Goal: Task Accomplishment & Management: Use online tool/utility

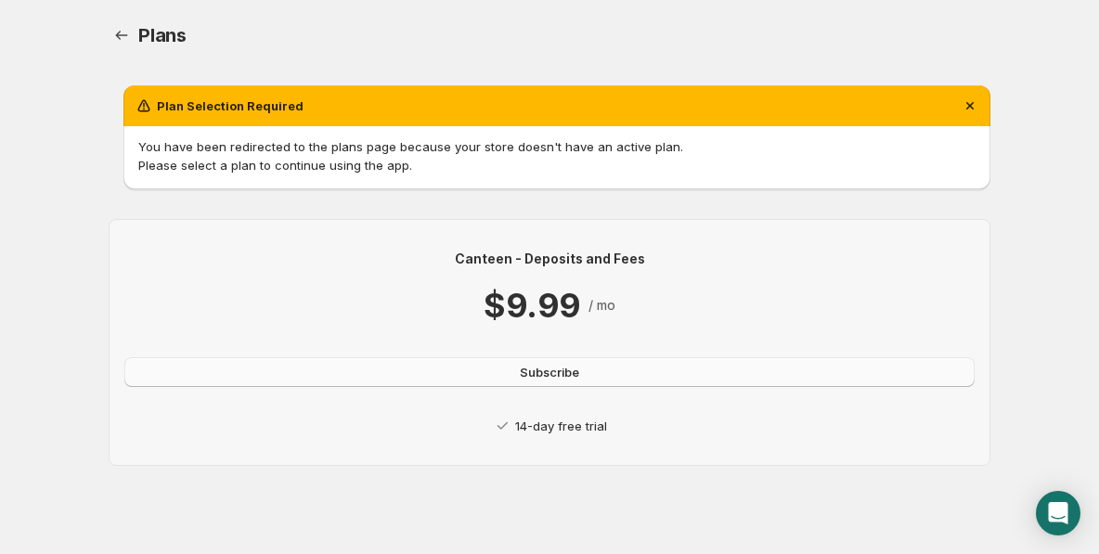
click at [531, 375] on span "Subscribe" at bounding box center [549, 372] width 59 height 19
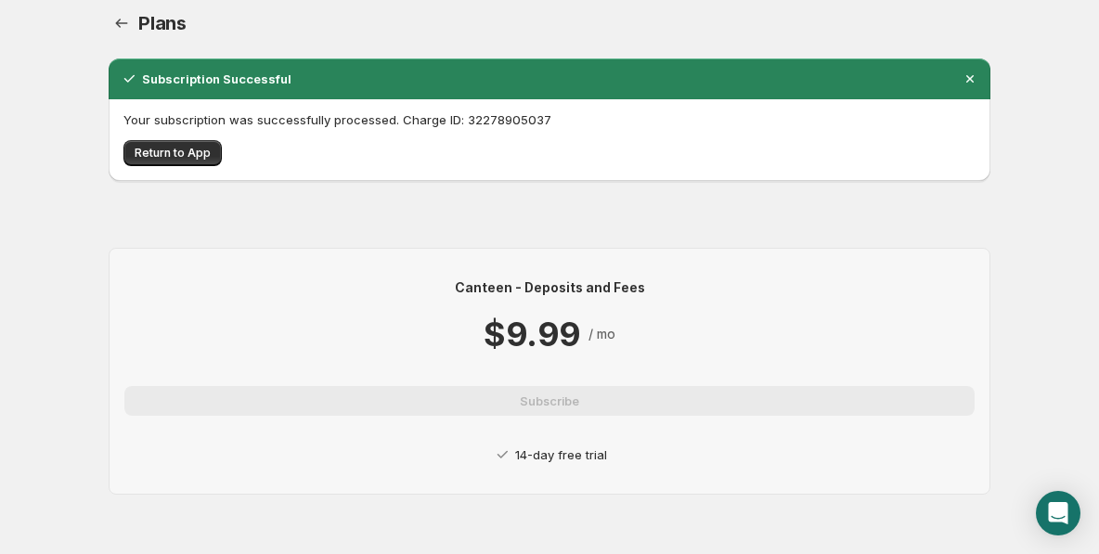
scroll to position [12, 0]
click at [145, 147] on span "Return to App" at bounding box center [173, 153] width 76 height 15
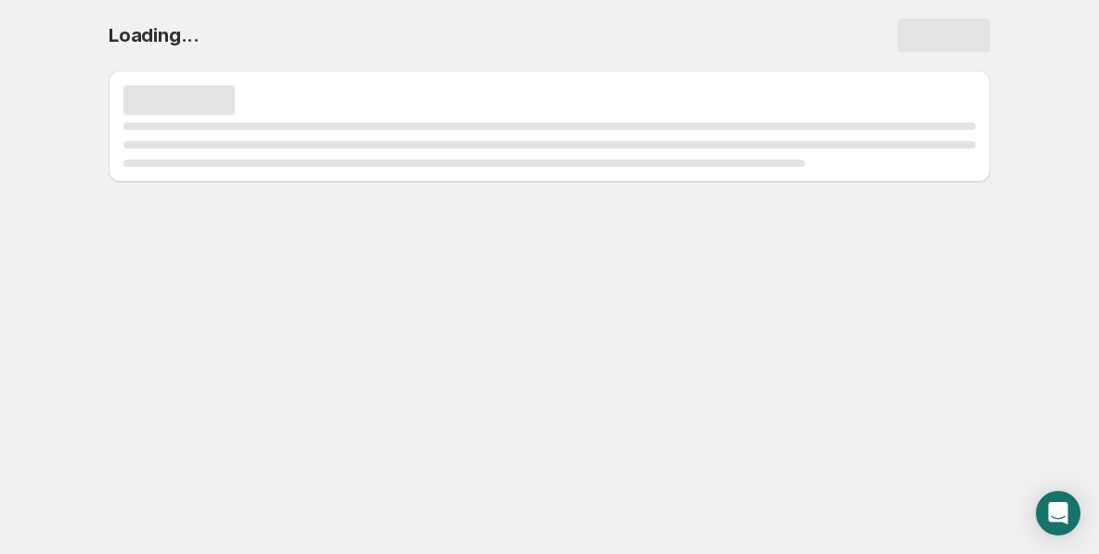
scroll to position [0, 0]
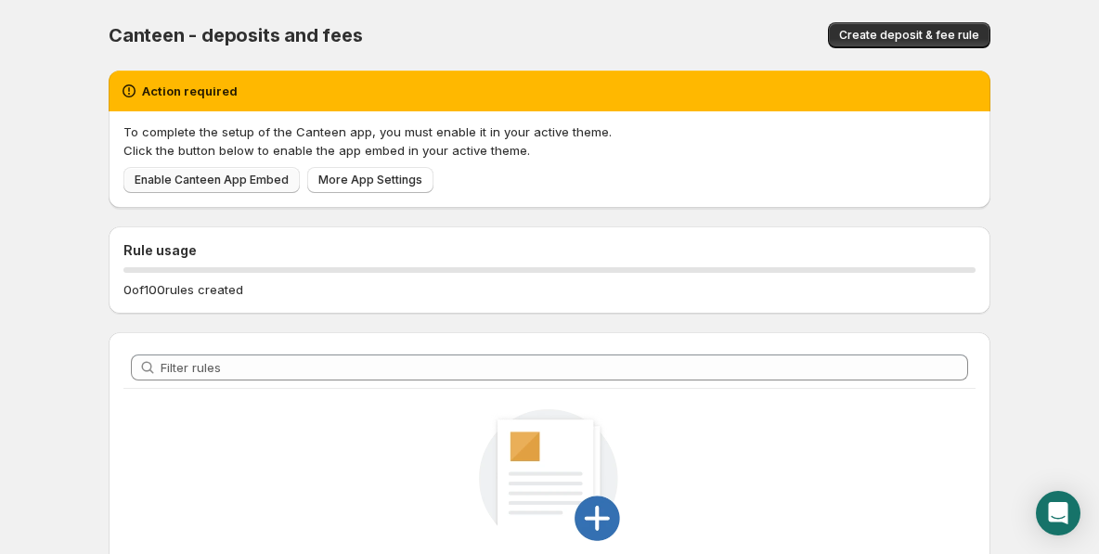
click at [203, 182] on span "Enable Canteen App Embed" at bounding box center [212, 180] width 154 height 15
click at [183, 180] on span "Enable Canteen App Embed" at bounding box center [212, 180] width 154 height 15
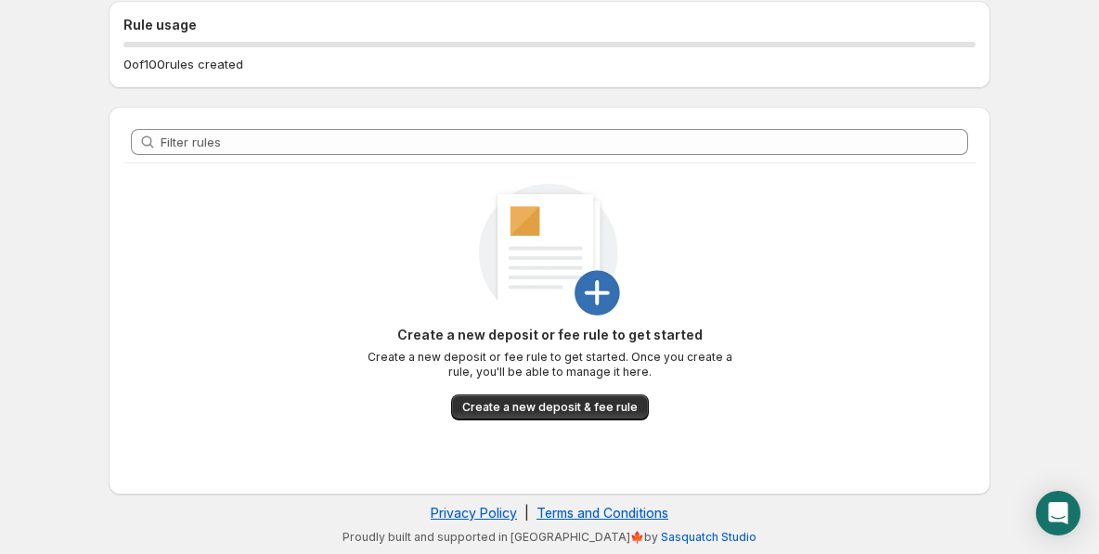
scroll to position [196, 0]
click at [617, 413] on span "Create a new deposit & fee rule" at bounding box center [549, 407] width 175 height 15
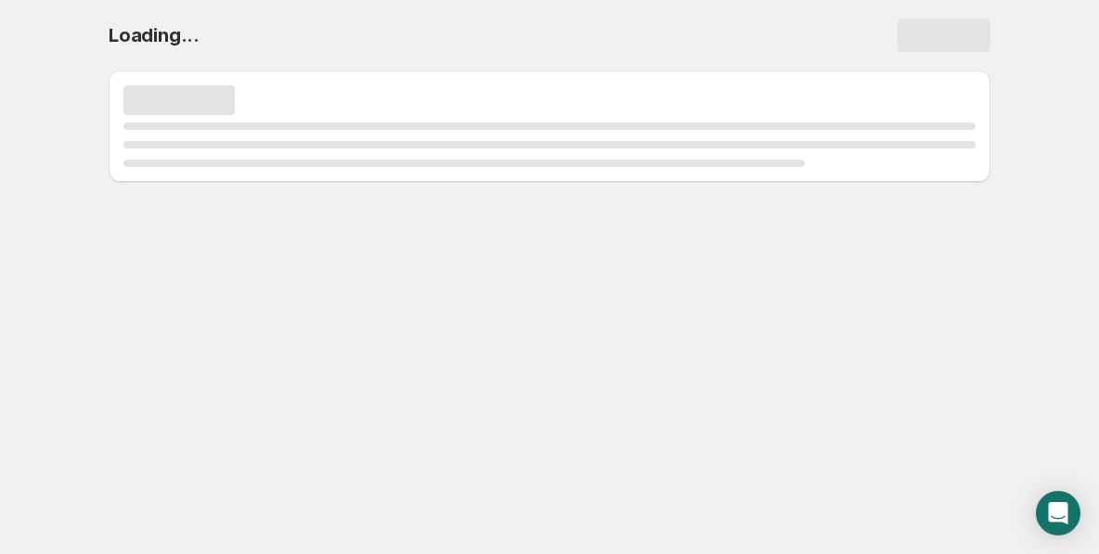
scroll to position [0, 0]
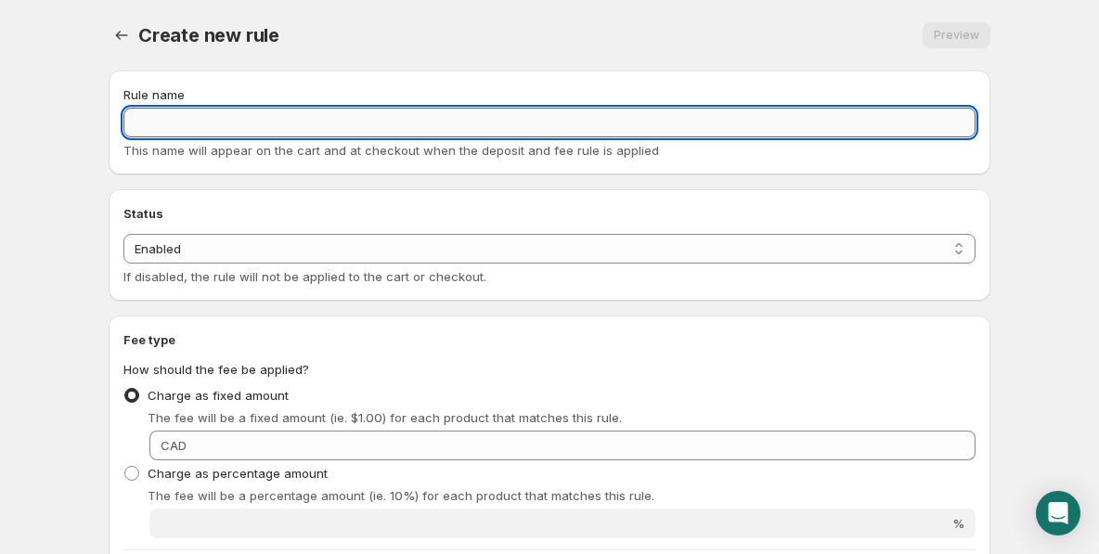
click at [395, 124] on input "Rule name" at bounding box center [549, 123] width 852 height 30
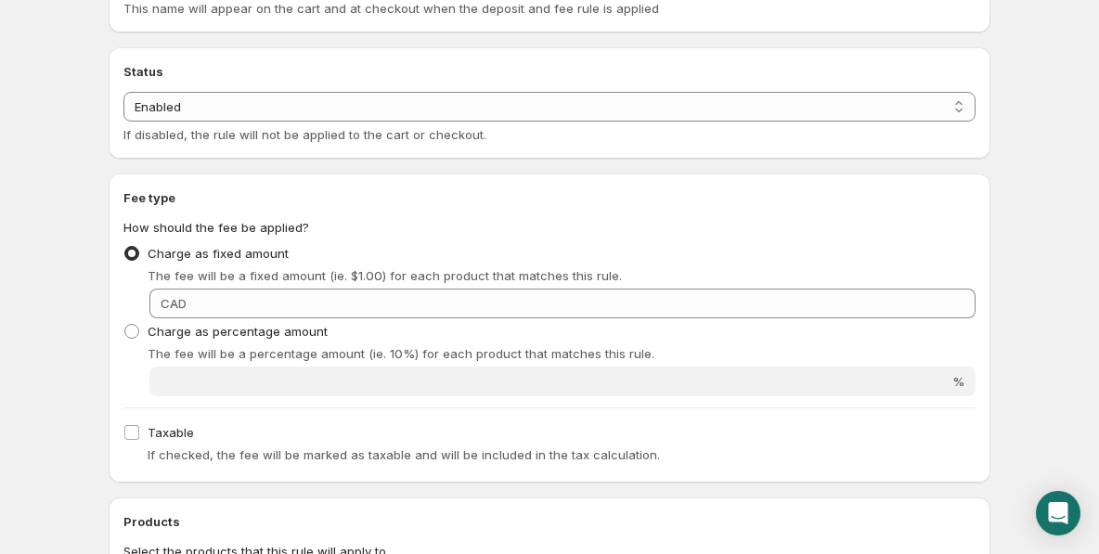
scroll to position [143, 0]
type input "US Customs Fee"
click at [131, 325] on span at bounding box center [131, 330] width 15 height 15
click at [125, 324] on input "Charge as percentage amount" at bounding box center [124, 323] width 1 height 1
radio input "true"
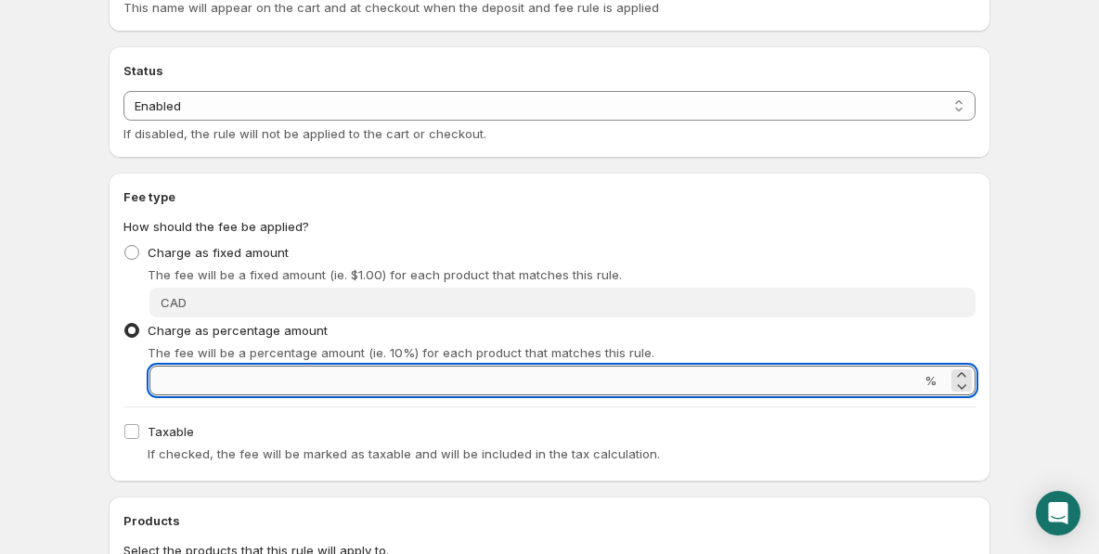
click at [372, 376] on input "Percentage amount" at bounding box center [534, 381] width 771 height 30
type input "35"
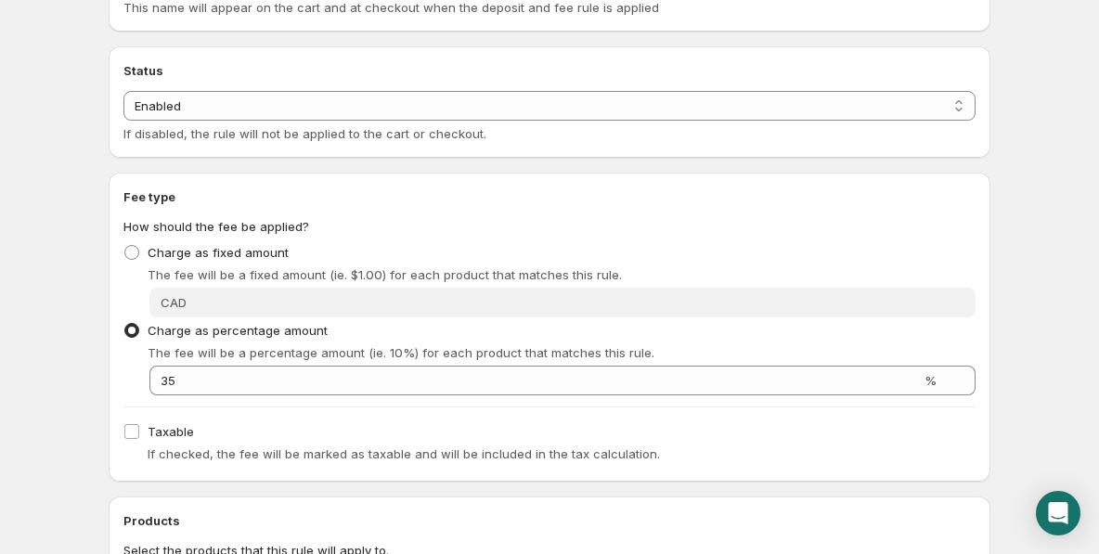
click at [434, 421] on div "Taxable If checked, the fee will be marked as taxable and will be included in t…" at bounding box center [549, 443] width 852 height 48
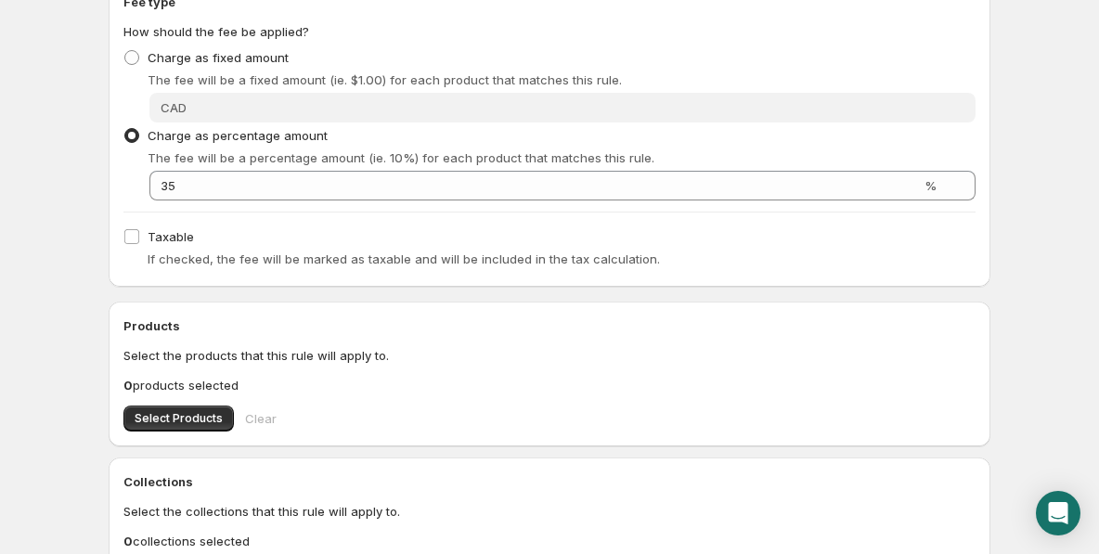
scroll to position [357, 0]
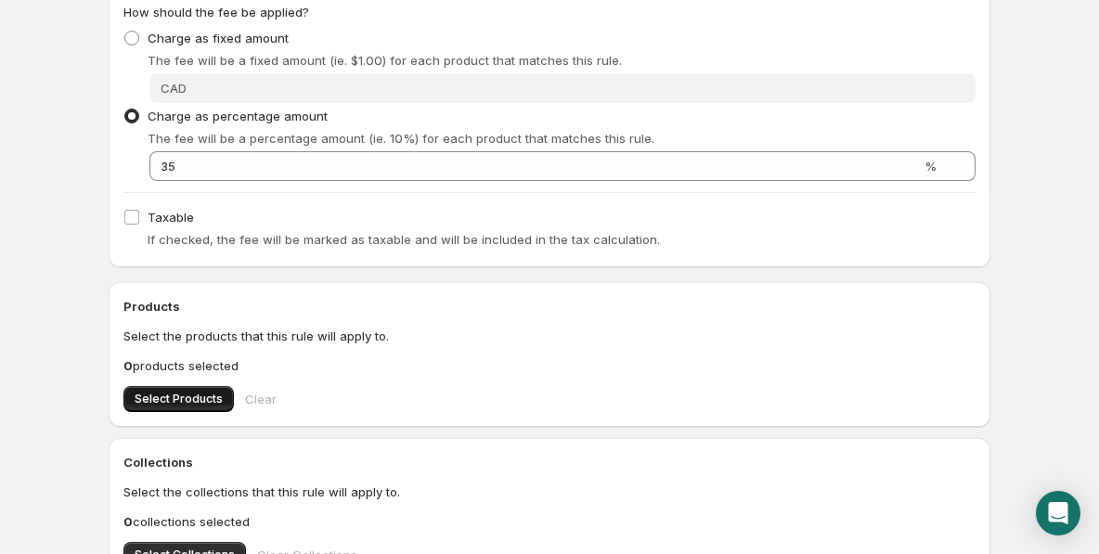
click at [200, 400] on span "Select Products" at bounding box center [179, 399] width 88 height 15
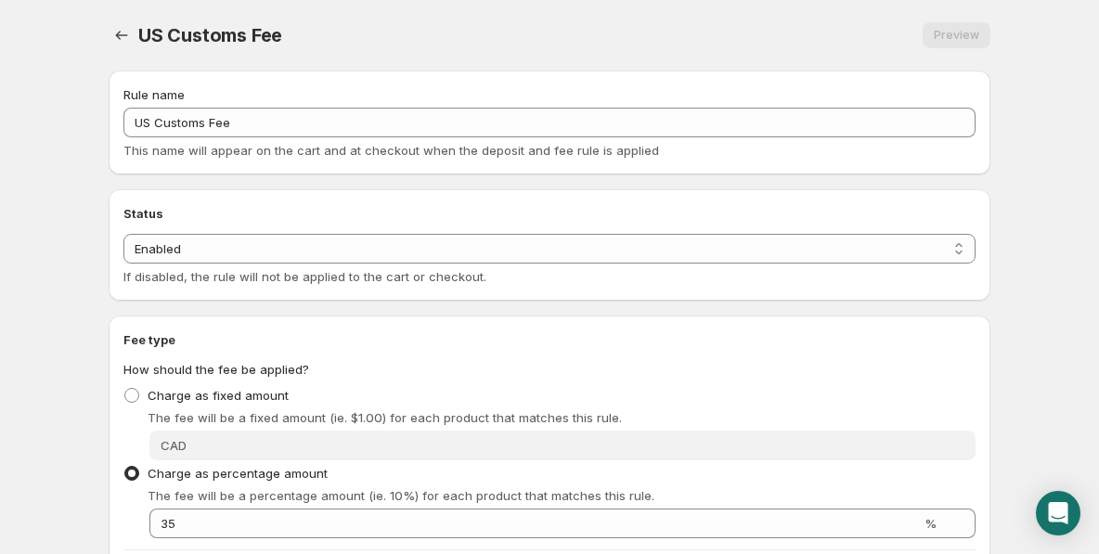
scroll to position [0, 0]
radio input "true"
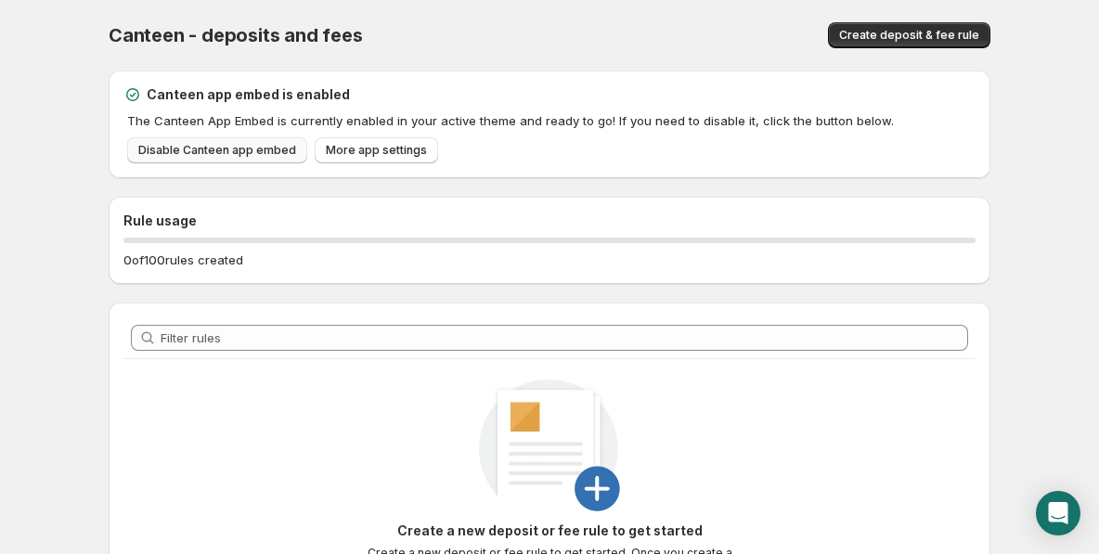
click at [192, 152] on span "Disable Canteen app embed" at bounding box center [217, 150] width 158 height 15
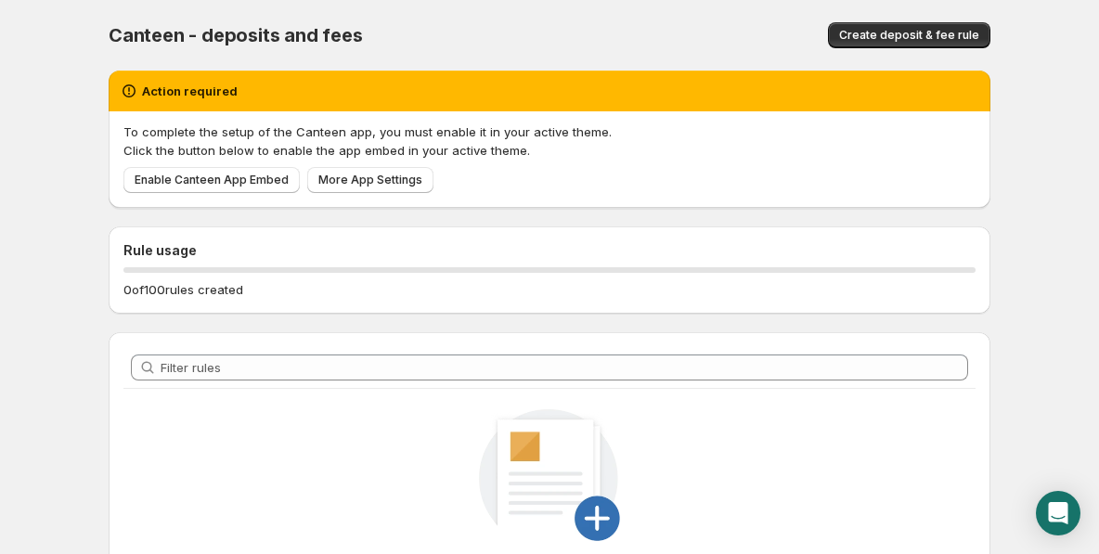
click at [427, 183] on div "Enable Canteen App Embed More App Settings" at bounding box center [546, 176] width 860 height 33
click at [386, 178] on span "More App Settings" at bounding box center [370, 180] width 104 height 15
